Goal: Check status: Check status

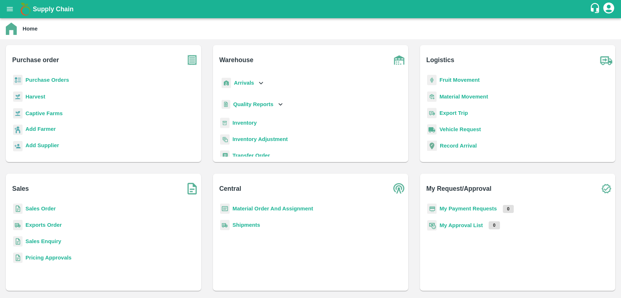
click at [243, 124] on b "Inventory" at bounding box center [244, 123] width 24 height 6
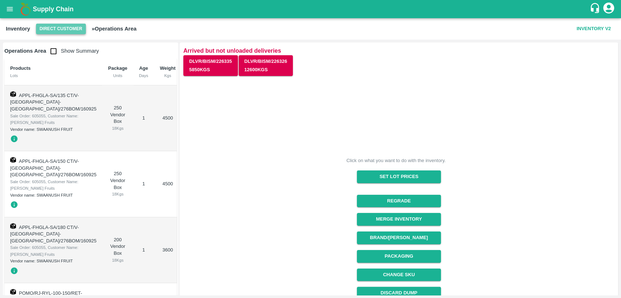
click at [59, 28] on button "Direct Customer" at bounding box center [61, 29] width 50 height 11
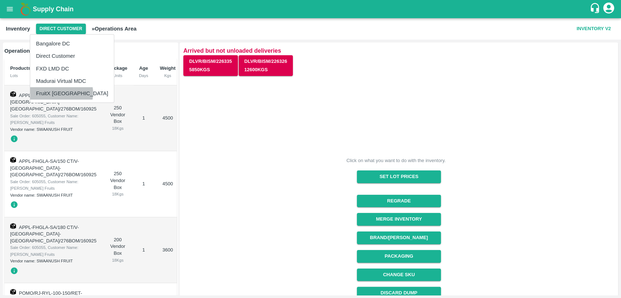
click at [60, 93] on li "FruitX [GEOGRAPHIC_DATA]" at bounding box center [72, 93] width 84 height 12
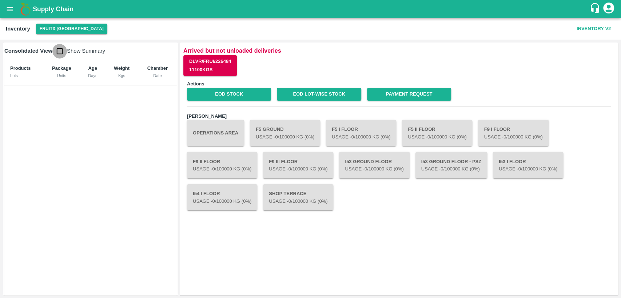
click at [61, 55] on input "checkbox" at bounding box center [59, 51] width 15 height 15
checkbox input "true"
click at [246, 96] on link "EOD Stock" at bounding box center [229, 94] width 84 height 13
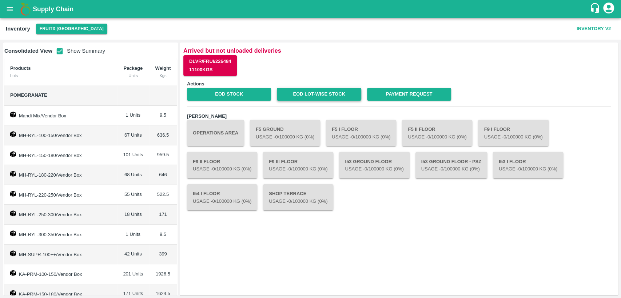
click at [304, 90] on link "EOD Lot-wise Stock" at bounding box center [319, 94] width 84 height 13
click at [13, 7] on icon "open drawer" at bounding box center [10, 9] width 8 height 8
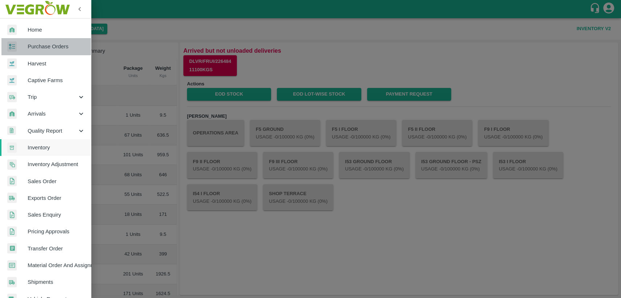
click at [48, 51] on link "Purchase Orders" at bounding box center [45, 46] width 91 height 17
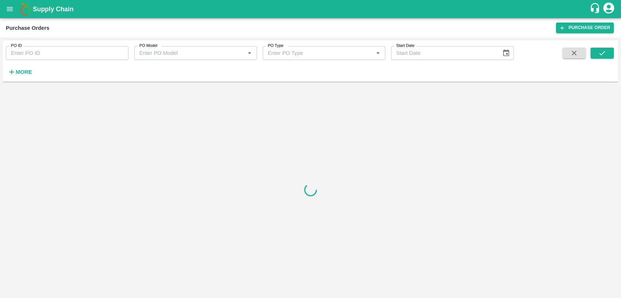
click at [37, 54] on input "PO ID" at bounding box center [67, 53] width 123 height 14
type input "169918"
click at [613, 52] on button "submit" at bounding box center [601, 53] width 23 height 11
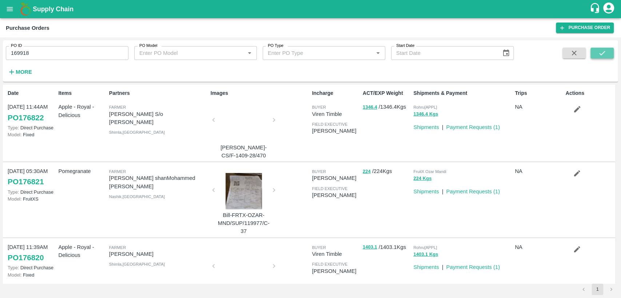
click at [609, 51] on button "submit" at bounding box center [601, 53] width 23 height 11
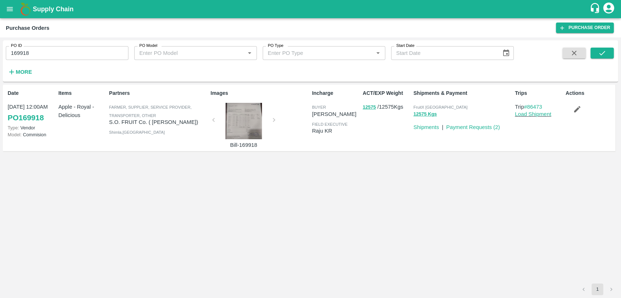
click at [41, 115] on link "PO 169918" at bounding box center [26, 117] width 36 height 13
click at [16, 13] on button "open drawer" at bounding box center [9, 9] width 17 height 17
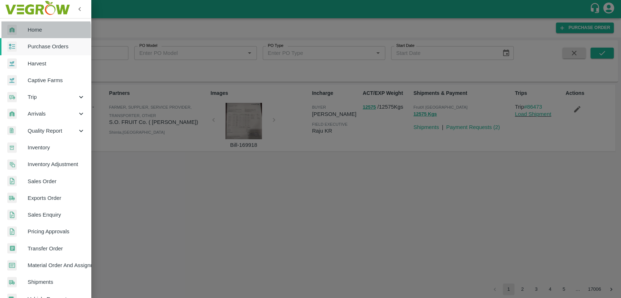
click at [28, 32] on span "Home" at bounding box center [56, 30] width 57 height 8
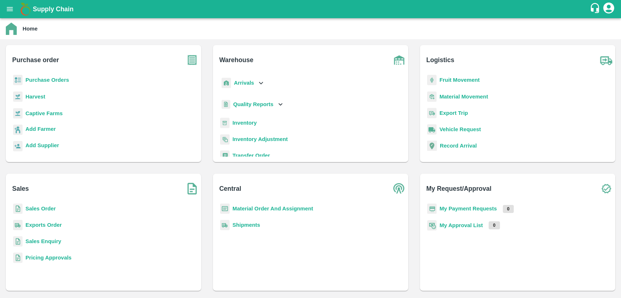
click at [31, 207] on b "Sales Order" at bounding box center [40, 209] width 30 height 6
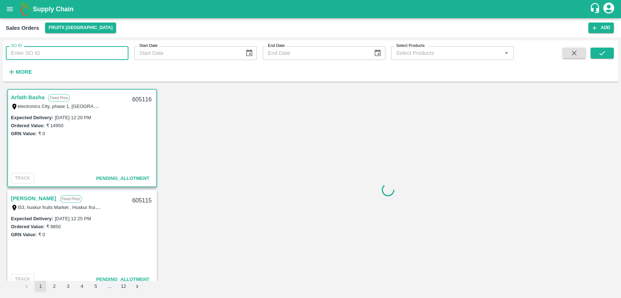
click at [51, 53] on input "SO ID" at bounding box center [67, 53] width 123 height 14
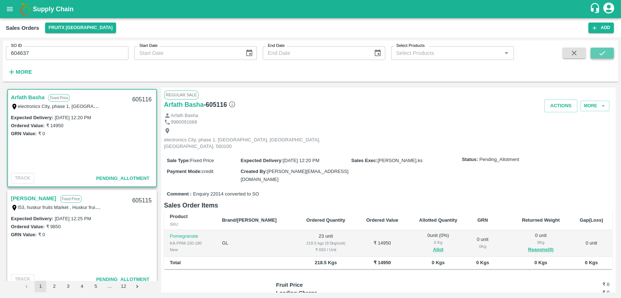
click at [600, 58] on button "submit" at bounding box center [601, 53] width 23 height 11
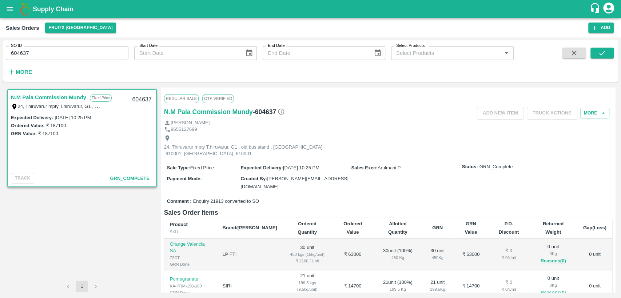
click at [50, 134] on label "₹ 187100" at bounding box center [48, 133] width 20 height 5
copy label "187100"
click at [44, 44] on div "SO ID 604637 SO ID" at bounding box center [64, 50] width 128 height 20
click at [43, 47] on input "604637" at bounding box center [67, 53] width 123 height 14
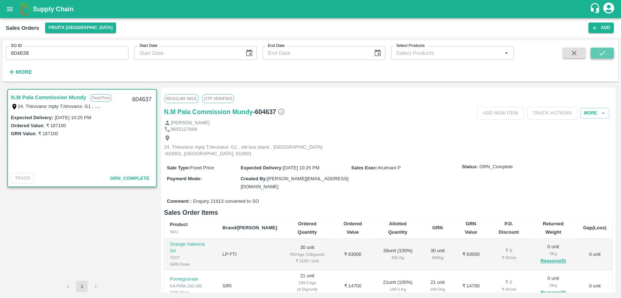
click at [606, 51] on icon "submit" at bounding box center [602, 53] width 8 height 8
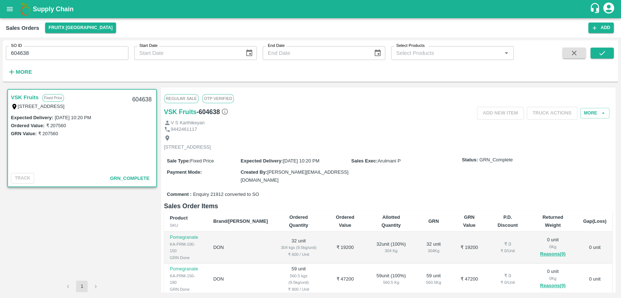
click at [51, 132] on label "₹ 207560" at bounding box center [48, 133] width 20 height 5
copy label "207560"
drag, startPoint x: 35, startPoint y: 56, endPoint x: 8, endPoint y: 58, distance: 27.3
click at [8, 58] on input "604638" at bounding box center [67, 53] width 123 height 14
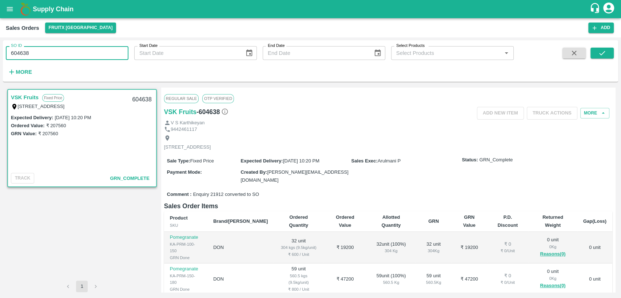
paste input "text"
type input "603538"
click at [602, 51] on icon "submit" at bounding box center [602, 53] width 8 height 8
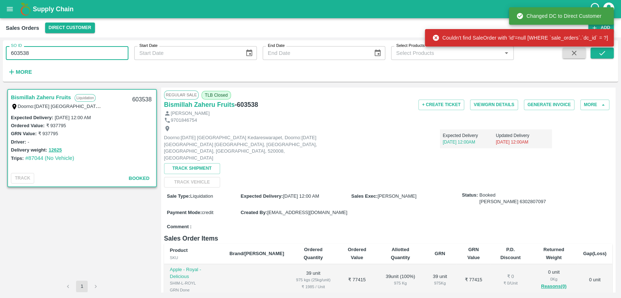
drag, startPoint x: 35, startPoint y: 53, endPoint x: 0, endPoint y: 49, distance: 34.8
click at [0, 49] on div "SO ID 603538 SO ID Start Date Start Date End Date End Date Select Products Sele…" at bounding box center [310, 167] width 621 height 261
paste input "text"
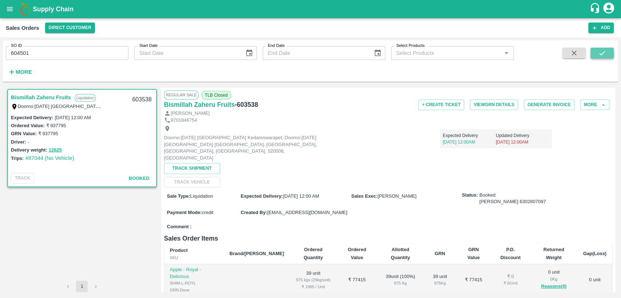
click at [607, 50] on button "submit" at bounding box center [601, 53] width 23 height 11
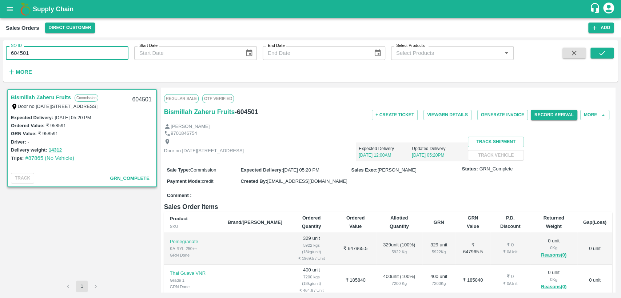
drag, startPoint x: 37, startPoint y: 53, endPoint x: 0, endPoint y: 52, distance: 36.8
click at [0, 52] on div "SO ID 604501 SO ID Start Date Start Date End Date End Date Select Products Sele…" at bounding box center [310, 167] width 621 height 261
paste input "text"
click at [610, 55] on button "submit" at bounding box center [601, 53] width 23 height 11
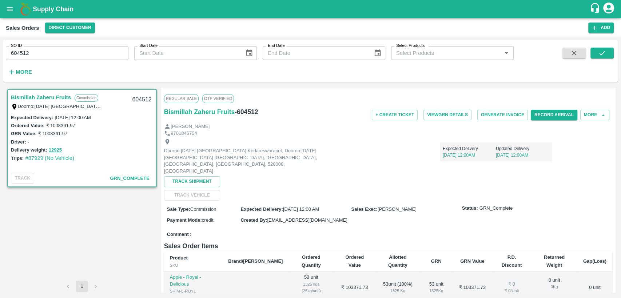
click at [0, 59] on div "SO ID 604512 SO ID Start Date Start Date End Date End Date Select Products Sele…" at bounding box center [310, 167] width 621 height 261
paste input "text"
click at [604, 53] on icon "submit" at bounding box center [602, 53] width 8 height 8
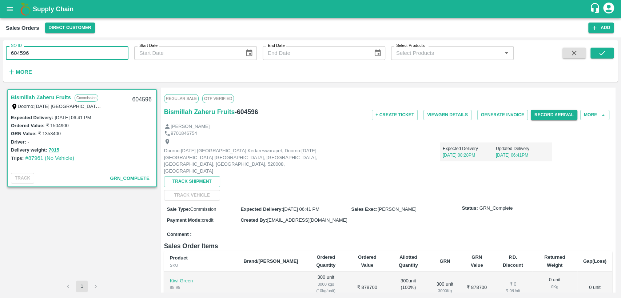
drag, startPoint x: 28, startPoint y: 59, endPoint x: 0, endPoint y: 63, distance: 28.8
click at [0, 63] on div "SO ID 604596 SO ID Start Date Start Date End Date End Date Select Products Sele…" at bounding box center [310, 167] width 621 height 261
paste input "text"
click at [609, 53] on button "submit" at bounding box center [601, 53] width 23 height 11
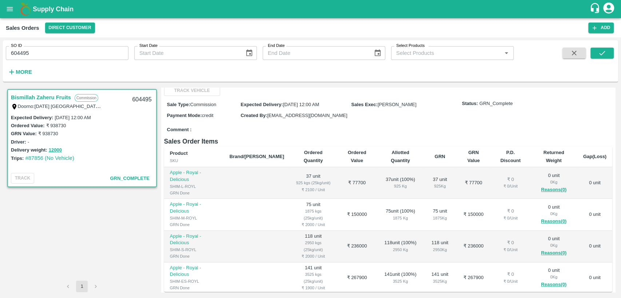
scroll to position [100, 0]
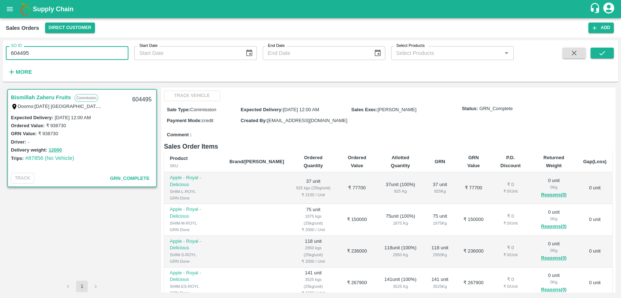
click at [0, 64] on div "SO ID 604495 SO ID Start Date Start Date End Date End Date Select Products Sele…" at bounding box center [310, 167] width 621 height 261
paste input "text"
click at [599, 53] on icon "submit" at bounding box center [602, 53] width 8 height 8
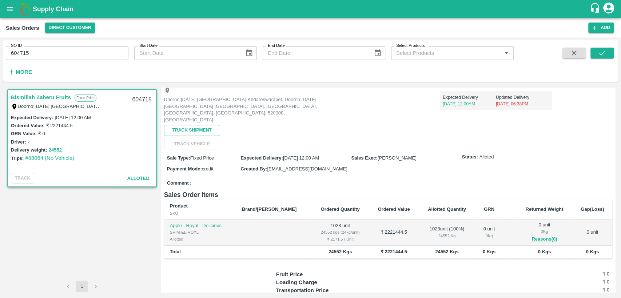
scroll to position [87, 0]
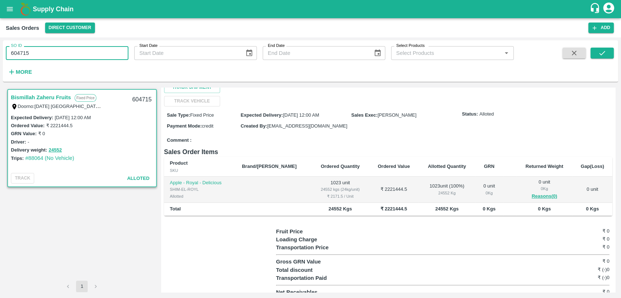
drag, startPoint x: 38, startPoint y: 52, endPoint x: 0, endPoint y: 52, distance: 38.2
click at [0, 52] on div "SO ID 604715 SO ID Start Date Start Date End Date End Date Select Products Sele…" at bounding box center [310, 167] width 621 height 261
paste input "text"
click at [607, 53] on button "submit" at bounding box center [601, 53] width 23 height 11
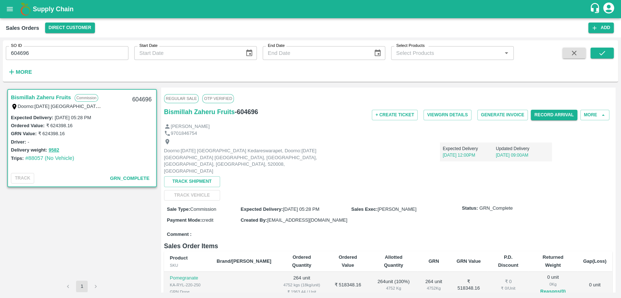
scroll to position [81, 0]
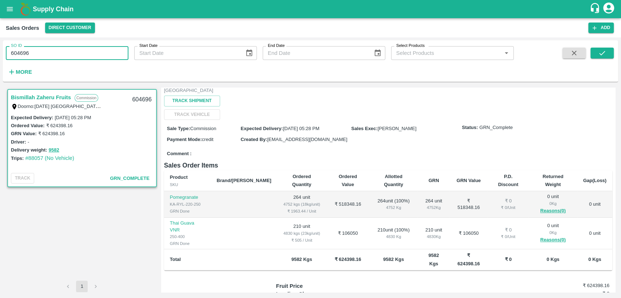
drag, startPoint x: 37, startPoint y: 53, endPoint x: 8, endPoint y: 50, distance: 29.3
click at [3, 59] on div "SO ID 604696 SO ID" at bounding box center [64, 50] width 128 height 20
paste input "text"
click at [600, 55] on icon "submit" at bounding box center [602, 53] width 8 height 8
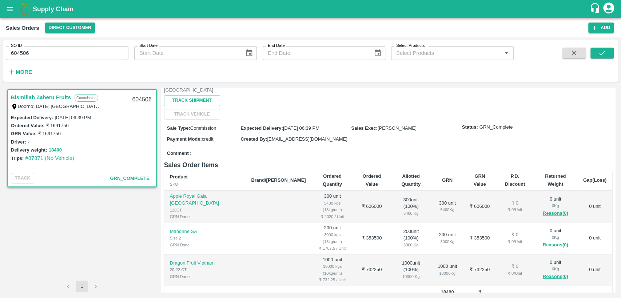
scroll to position [81, 0]
drag, startPoint x: 45, startPoint y: 62, endPoint x: 0, endPoint y: 64, distance: 45.5
click at [0, 64] on div "SO ID 604506 SO ID Start Date Start Date End Date End Date Select Products Sele…" at bounding box center [310, 167] width 621 height 261
drag, startPoint x: 27, startPoint y: 57, endPoint x: 0, endPoint y: 58, distance: 27.3
click at [0, 58] on div "SO ID 604506 SO ID Start Date Start Date End Date End Date Select Products Sele…" at bounding box center [310, 167] width 621 height 261
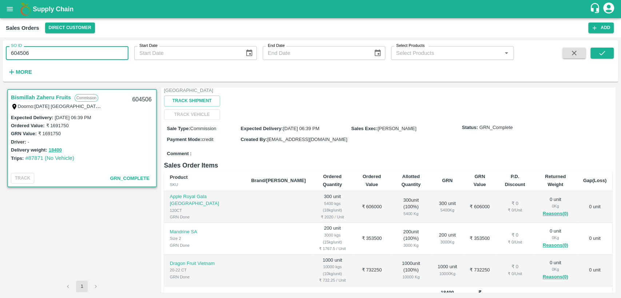
paste input "text"
click at [606, 57] on button "submit" at bounding box center [601, 53] width 23 height 11
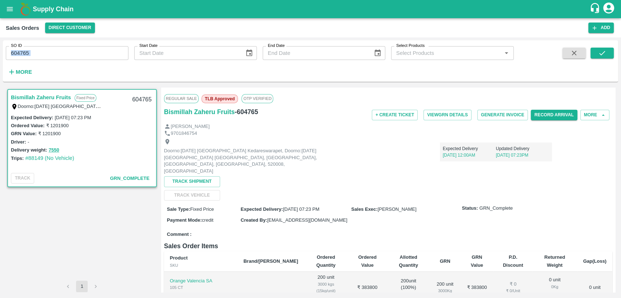
drag, startPoint x: 32, startPoint y: 56, endPoint x: 0, endPoint y: 53, distance: 32.2
click at [0, 53] on div "SO ID 604765 SO ID Start Date Start Date End Date End Date Select Products Sele…" at bounding box center [310, 167] width 621 height 261
click at [81, 47] on input "604765" at bounding box center [67, 53] width 123 height 14
drag, startPoint x: 40, startPoint y: 52, endPoint x: 0, endPoint y: 53, distance: 40.4
click at [0, 53] on div "SO ID 604765 SO ID Start Date Start Date End Date End Date Select Products Sele…" at bounding box center [310, 167] width 621 height 261
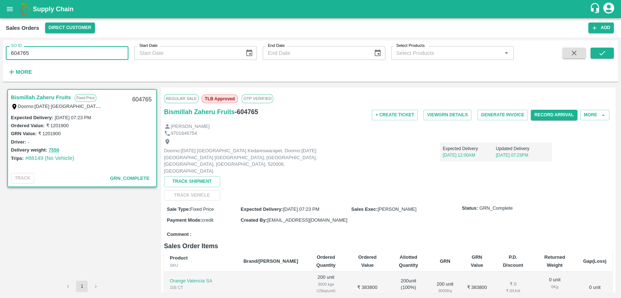
paste input "text"
click at [595, 55] on button "submit" at bounding box center [601, 53] width 23 height 11
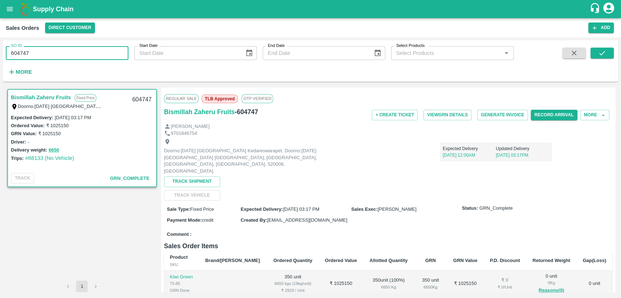
drag, startPoint x: 34, startPoint y: 52, endPoint x: 23, endPoint y: 53, distance: 11.0
click at [23, 52] on input "604747" at bounding box center [67, 53] width 123 height 14
click at [604, 53] on icon "submit" at bounding box center [602, 53] width 8 height 8
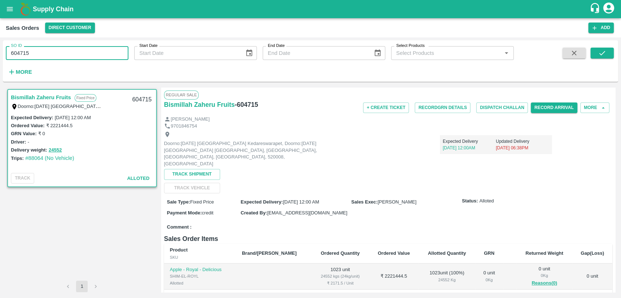
drag, startPoint x: 31, startPoint y: 52, endPoint x: 0, endPoint y: 46, distance: 31.5
click at [0, 46] on div "SO ID 604715 SO ID Start Date Start Date End Date End Date Select Products Sele…" at bounding box center [310, 167] width 621 height 261
paste input "text"
click at [604, 44] on div "SO ID 604938 SO ID Start Date Start Date End Date End Date Select Products Sele…" at bounding box center [310, 61] width 615 height 36
click at [603, 53] on icon "submit" at bounding box center [602, 53] width 8 height 8
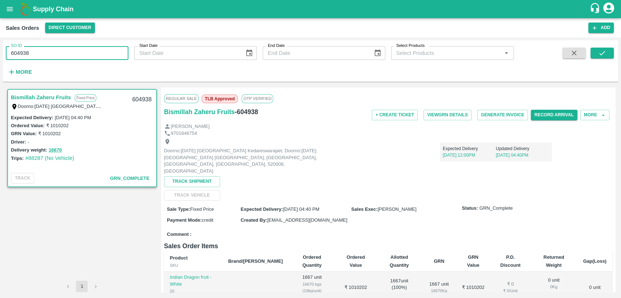
drag, startPoint x: 36, startPoint y: 50, endPoint x: 0, endPoint y: 57, distance: 37.2
click at [0, 57] on div "SO ID 604938 SO ID Start Date Start Date End Date End Date Select Products Sele…" at bounding box center [310, 167] width 621 height 261
paste input "text"
click at [602, 45] on div "SO ID 605055 SO ID Start Date Start Date End Date End Date Select Products Sele…" at bounding box center [310, 61] width 615 height 36
click at [602, 53] on icon "submit" at bounding box center [602, 53] width 8 height 8
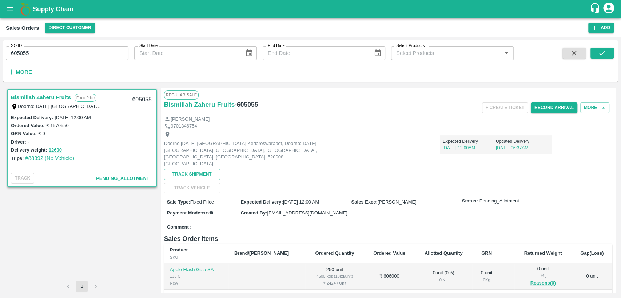
click at [46, 53] on input "605055" at bounding box center [67, 53] width 123 height 14
click at [601, 52] on icon "submit" at bounding box center [602, 53] width 8 height 8
drag, startPoint x: 32, startPoint y: 52, endPoint x: 0, endPoint y: 55, distance: 32.1
click at [0, 55] on div "SO ID 605056 SO ID Start Date Start Date End Date End Date Select Products Sele…" at bounding box center [310, 167] width 621 height 261
paste input "text"
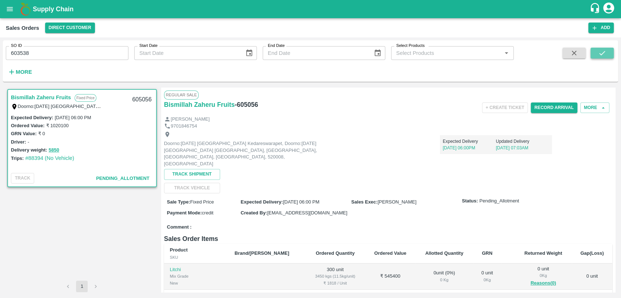
click at [601, 49] on icon "submit" at bounding box center [602, 53] width 8 height 8
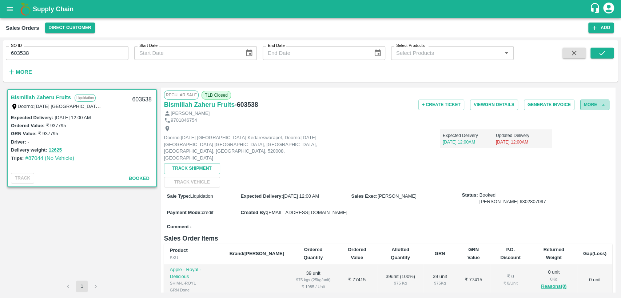
click at [591, 104] on button "More" at bounding box center [594, 105] width 29 height 11
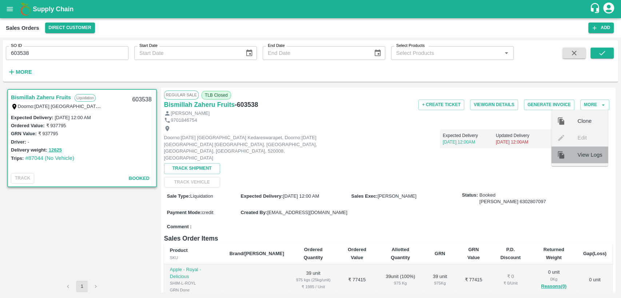
click at [585, 153] on span "View Logs" at bounding box center [589, 155] width 25 height 8
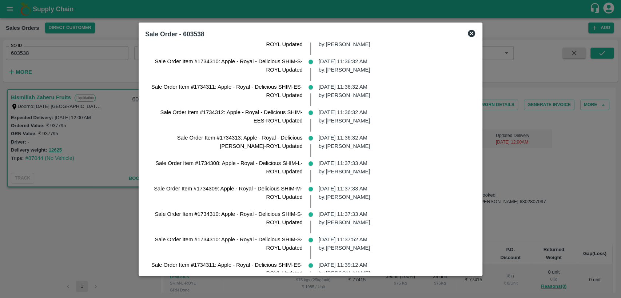
scroll to position [1759, 0]
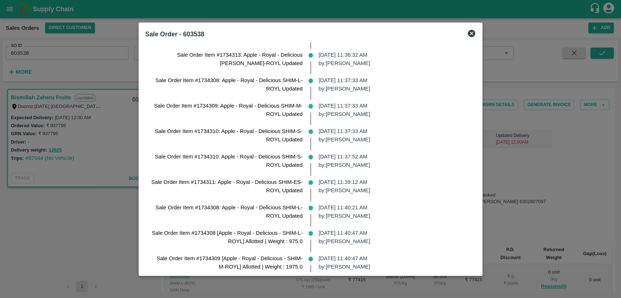
click at [468, 36] on icon at bounding box center [471, 33] width 9 height 9
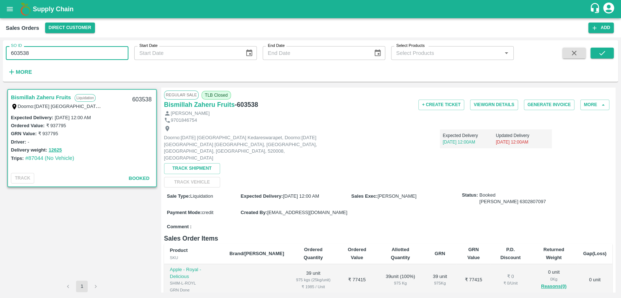
drag, startPoint x: 32, startPoint y: 54, endPoint x: 0, endPoint y: 59, distance: 32.0
click at [0, 59] on div "SO ID 603538 SO ID Start Date Start Date End Date End Date Select Products Sele…" at bounding box center [310, 167] width 621 height 261
paste input "text"
click at [605, 51] on icon "submit" at bounding box center [602, 53] width 8 height 8
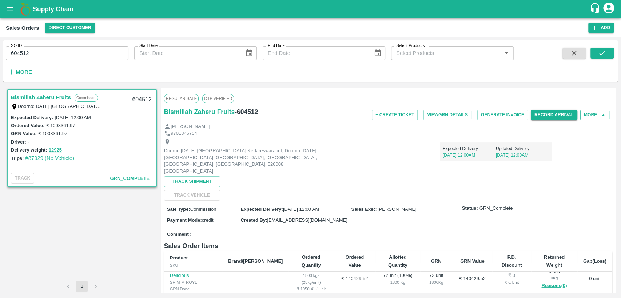
click at [594, 115] on button "More" at bounding box center [594, 115] width 29 height 11
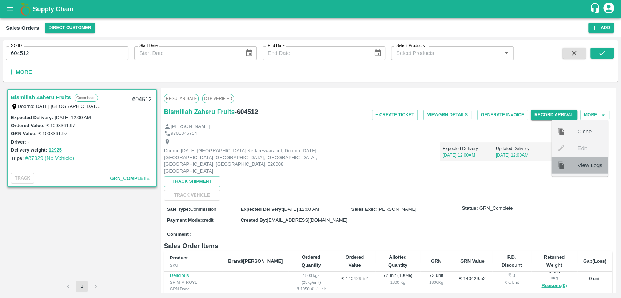
click at [586, 168] on span "View Logs" at bounding box center [589, 165] width 25 height 8
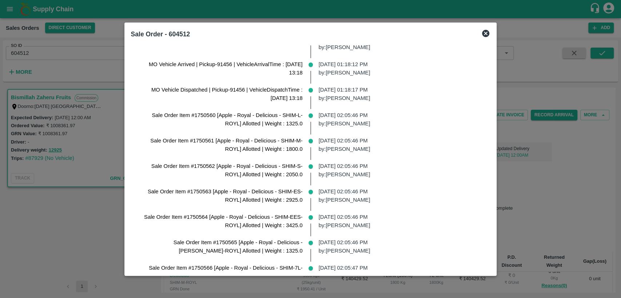
scroll to position [525, 0]
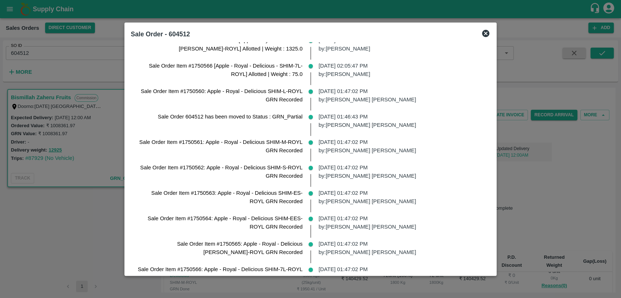
click at [482, 34] on icon at bounding box center [485, 33] width 7 height 7
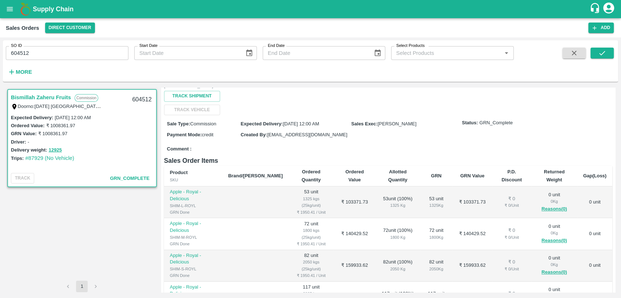
scroll to position [0, 0]
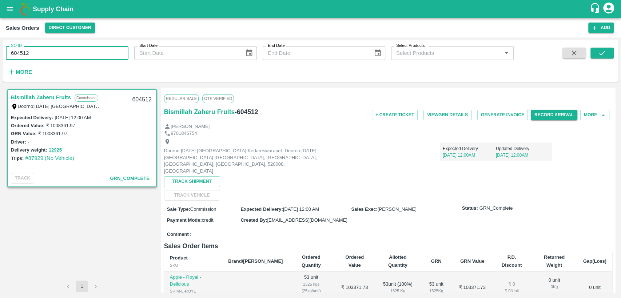
drag, startPoint x: 34, startPoint y: 53, endPoint x: 0, endPoint y: 65, distance: 36.2
click at [0, 65] on div "SO ID 604512 SO ID Start Date Start Date End Date End Date Select Products Sele…" at bounding box center [310, 167] width 621 height 261
paste input "text"
type input "604495"
click at [605, 56] on icon "submit" at bounding box center [602, 53] width 8 height 8
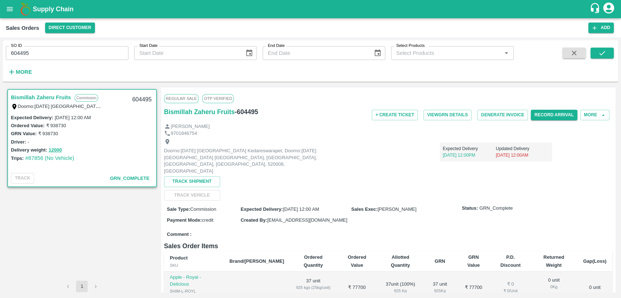
click at [596, 120] on div "+ Create Ticket View GRN Details Generate Invoice Record Arrival More" at bounding box center [463, 115] width 299 height 16
click at [590, 110] on button "More" at bounding box center [594, 115] width 29 height 11
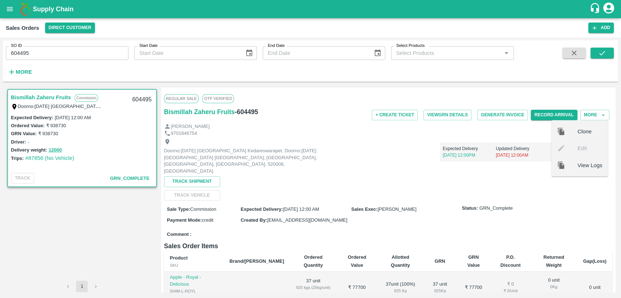
click at [588, 166] on span "View Logs" at bounding box center [589, 165] width 25 height 8
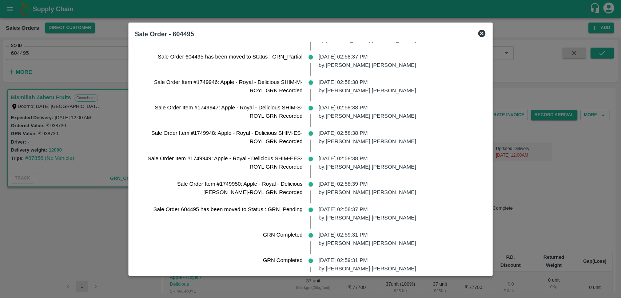
scroll to position [485, 0]
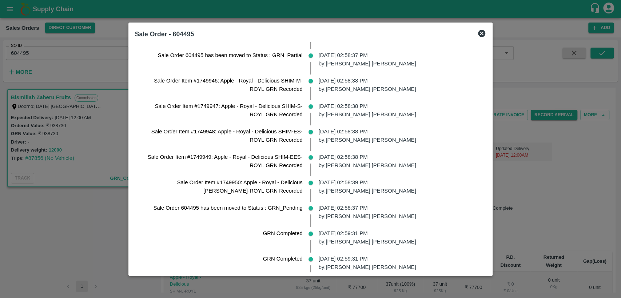
click at [478, 33] on icon at bounding box center [481, 33] width 7 height 7
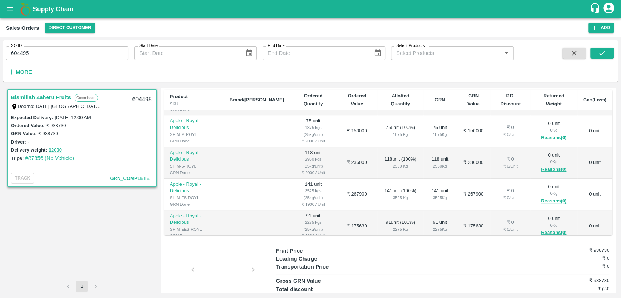
scroll to position [45, 0]
